Goal: Task Accomplishment & Management: Manage account settings

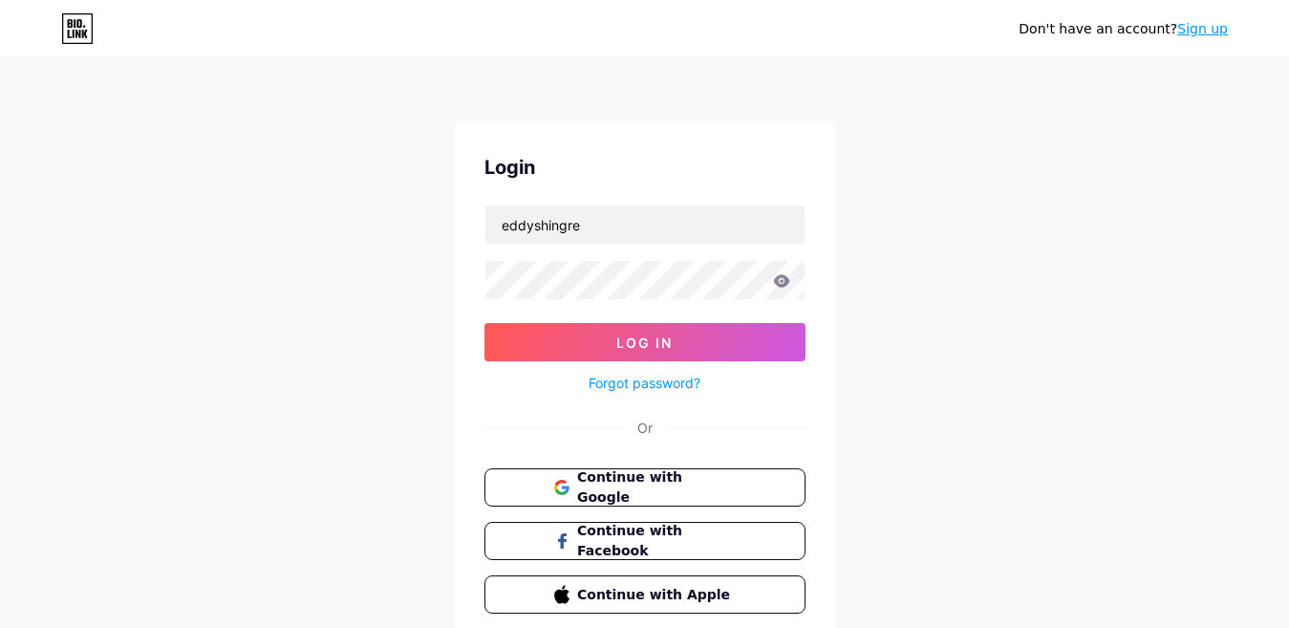
type input "eddyshingre"
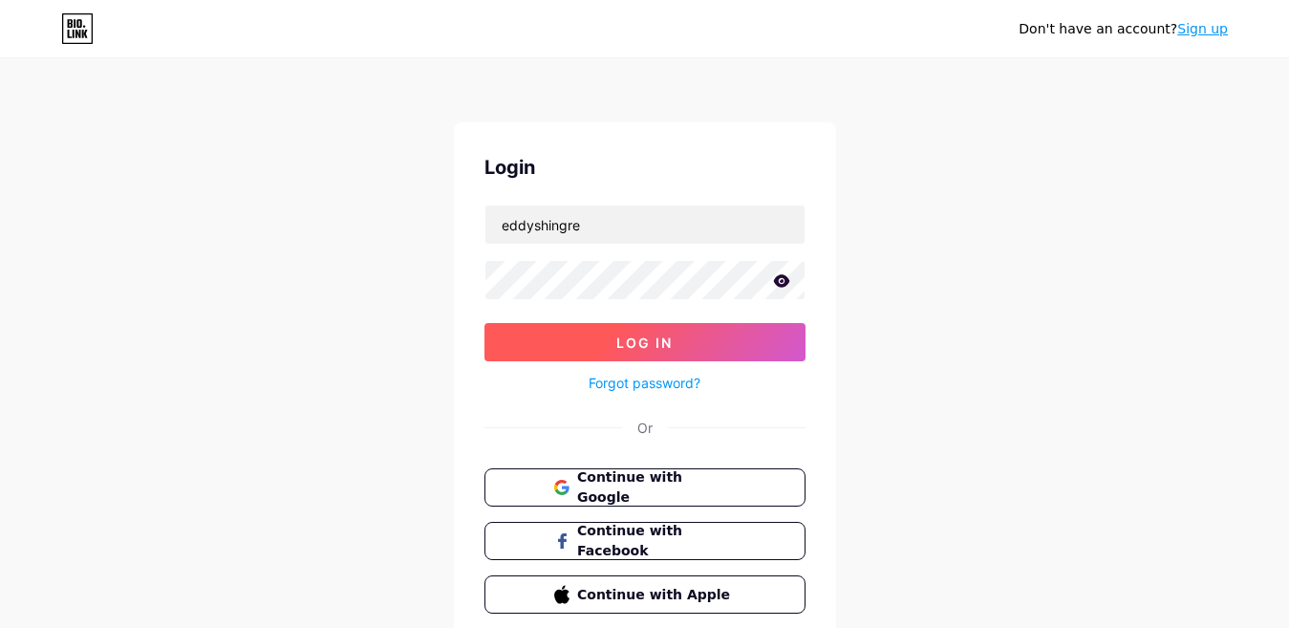
click at [611, 340] on button "Log In" at bounding box center [644, 342] width 321 height 38
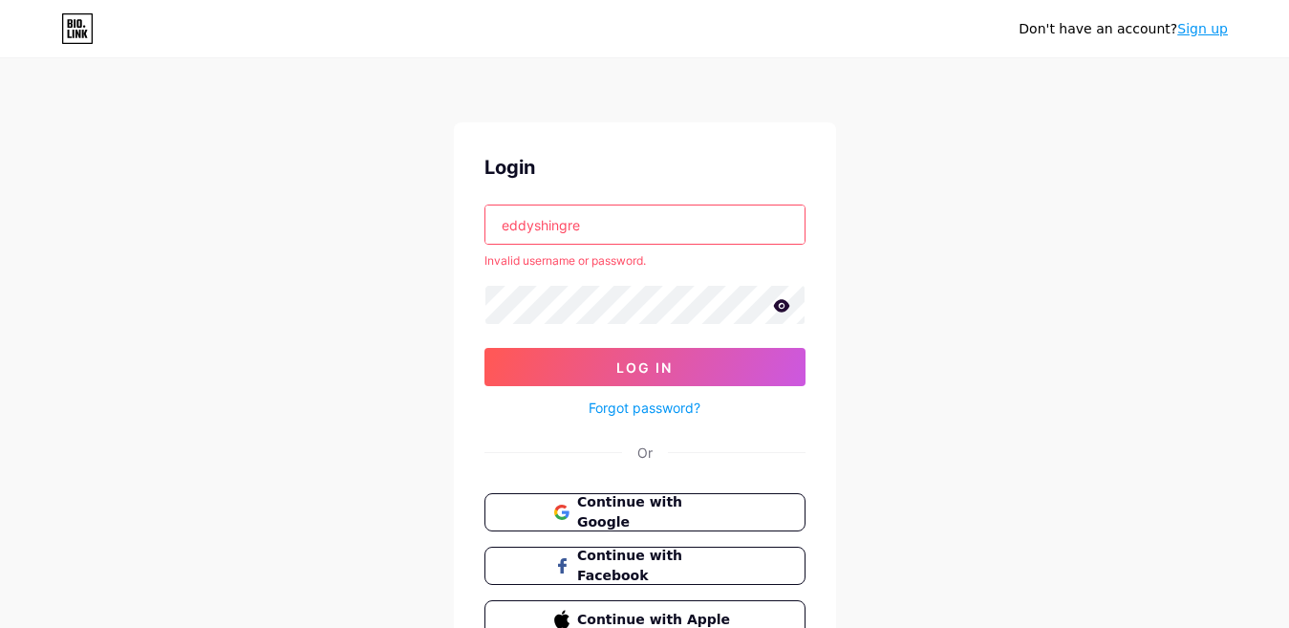
click at [628, 224] on input "eddyshingre" at bounding box center [644, 224] width 319 height 38
click at [525, 229] on input "eddyshingre" at bounding box center [644, 224] width 319 height 38
click at [616, 217] on input "eddyshingre" at bounding box center [644, 224] width 319 height 38
click at [778, 301] on icon at bounding box center [781, 305] width 16 height 12
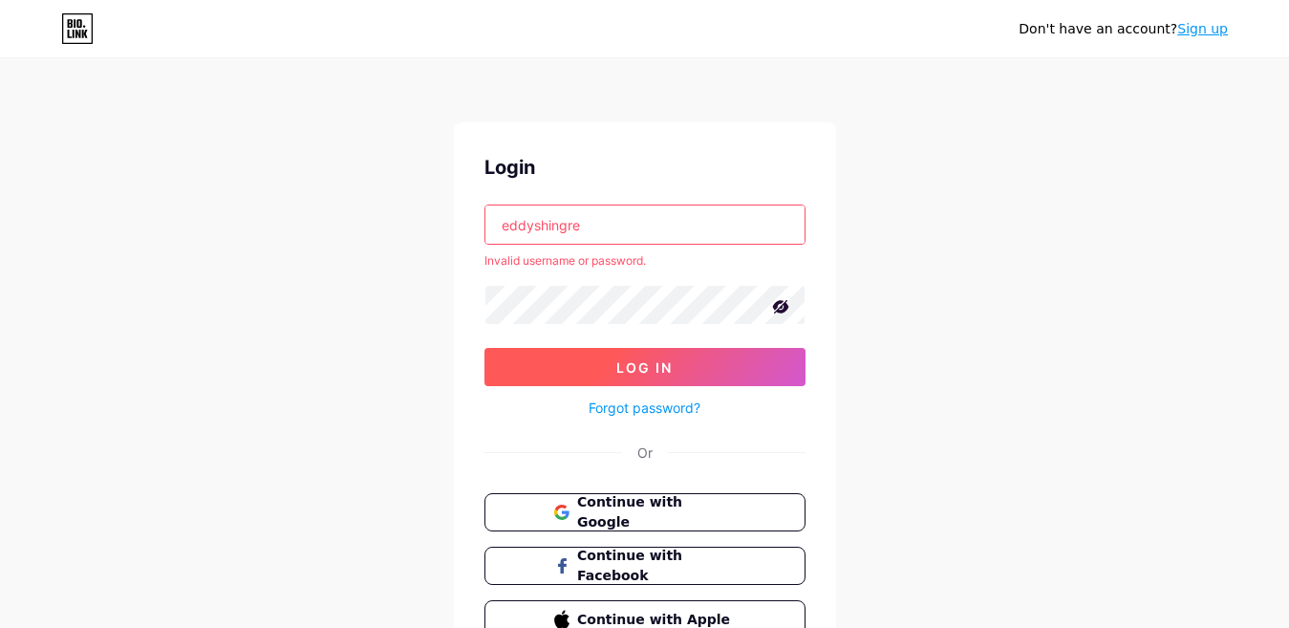
click at [585, 350] on button "Log In" at bounding box center [644, 367] width 321 height 38
click at [937, 306] on div "Don't have an account? Sign up Login eddyshingre Invalid username or password. …" at bounding box center [644, 365] width 1289 height 730
click at [1215, 24] on link "Sign up" at bounding box center [1202, 28] width 51 height 15
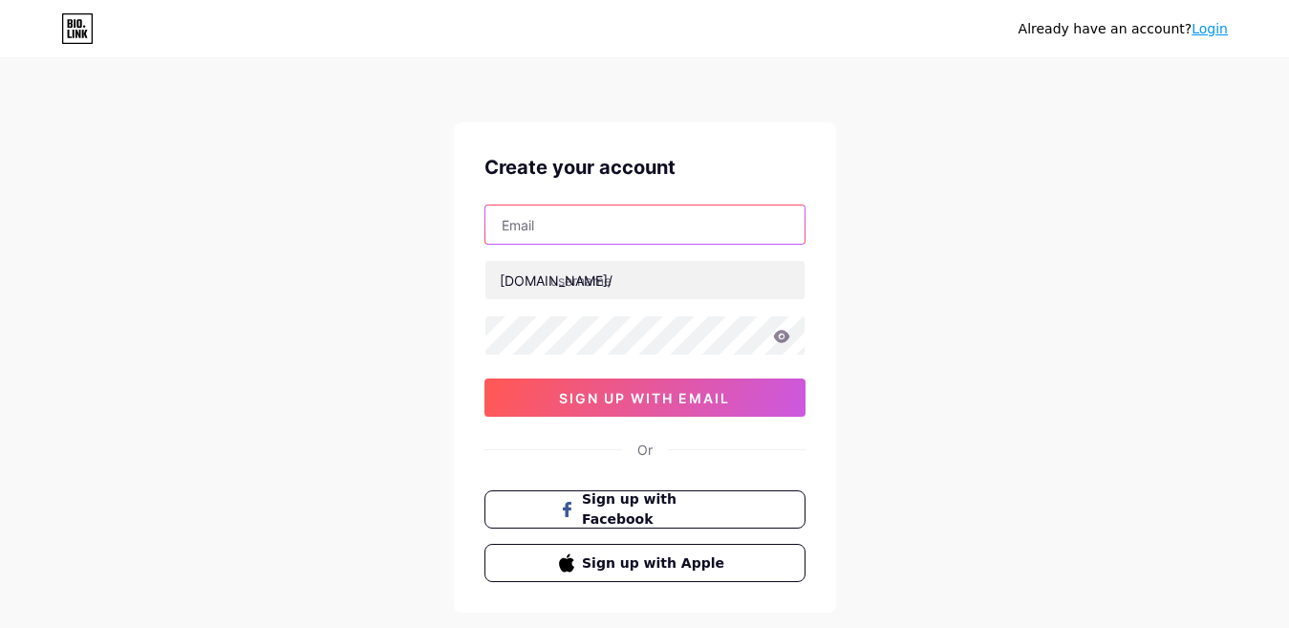
click at [640, 229] on input "text" at bounding box center [644, 224] width 319 height 38
click at [1117, 29] on div "Already have an account? Login" at bounding box center [1122, 29] width 209 height 20
